Goal: Navigation & Orientation: Find specific page/section

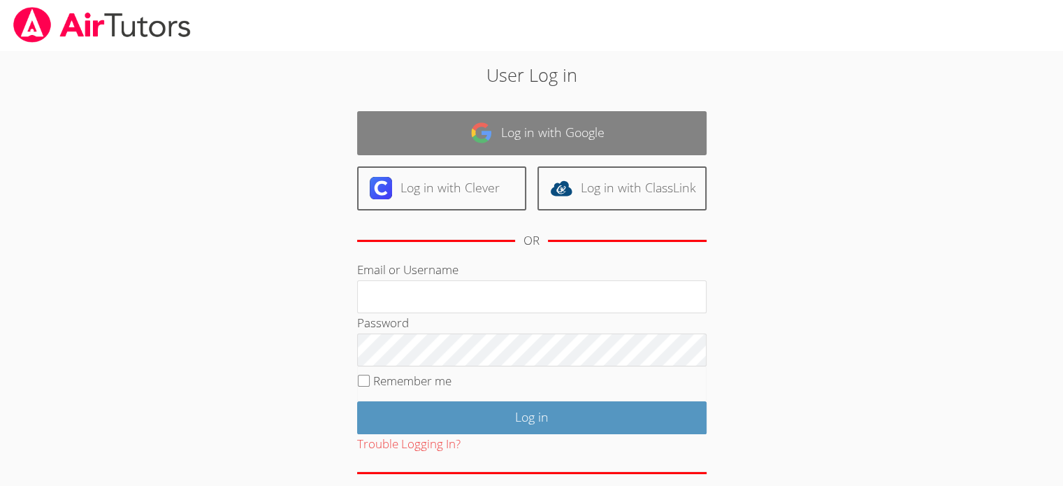
click at [607, 143] on link "Log in with Google" at bounding box center [531, 133] width 349 height 44
